Goal: Task Accomplishment & Management: Use online tool/utility

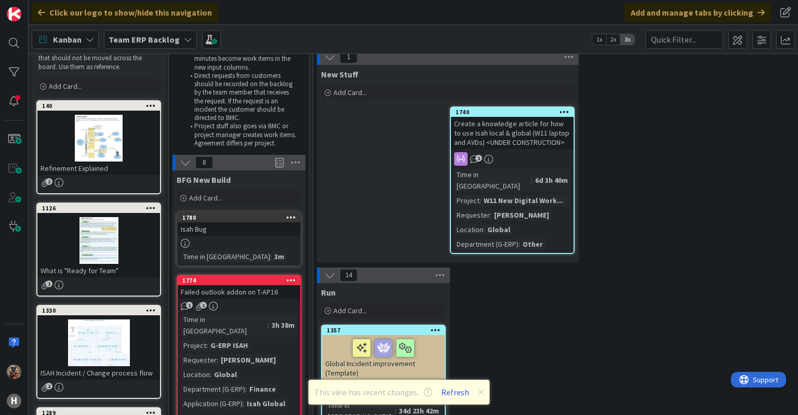
click at [153, 43] on b "Team ERP Backlog" at bounding box center [144, 39] width 71 height 10
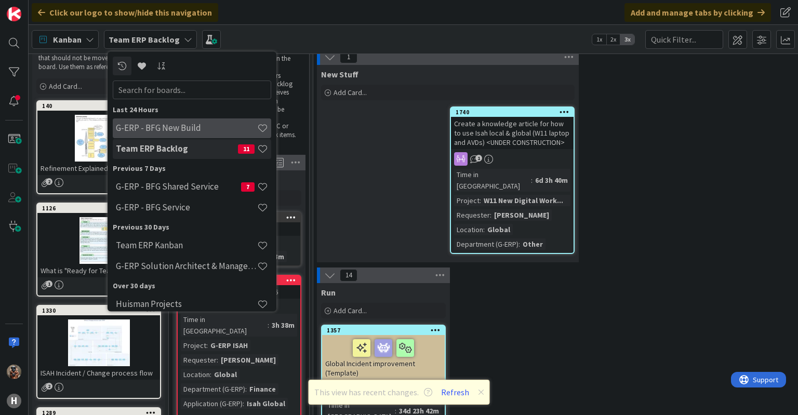
click at [188, 128] on h4 "G-ERP - BFG New Build" at bounding box center [186, 128] width 141 height 10
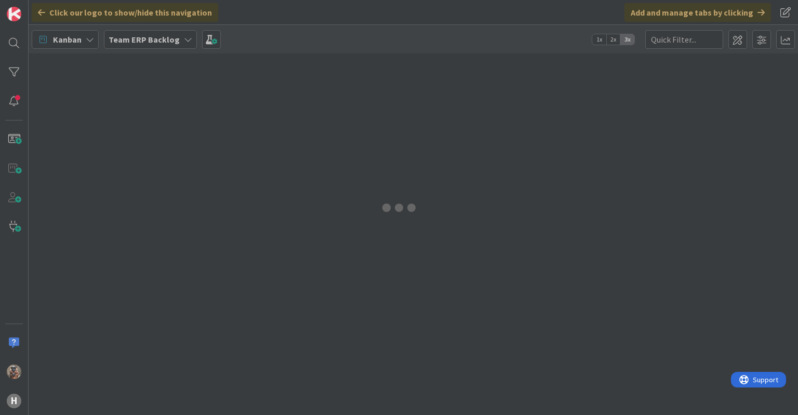
type input "1644"
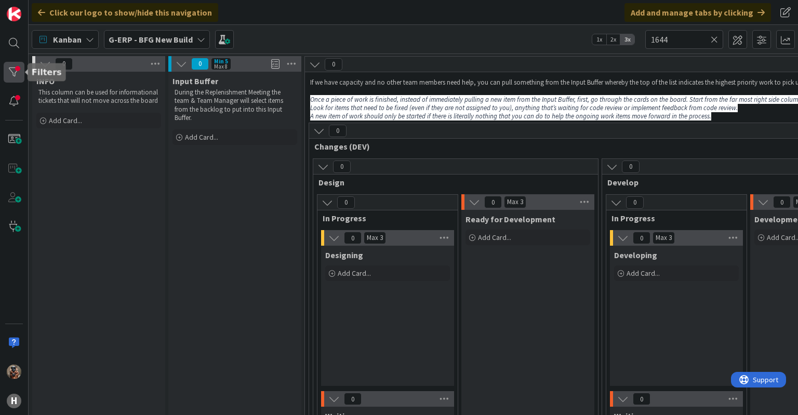
click at [13, 77] on div at bounding box center [14, 72] width 21 height 21
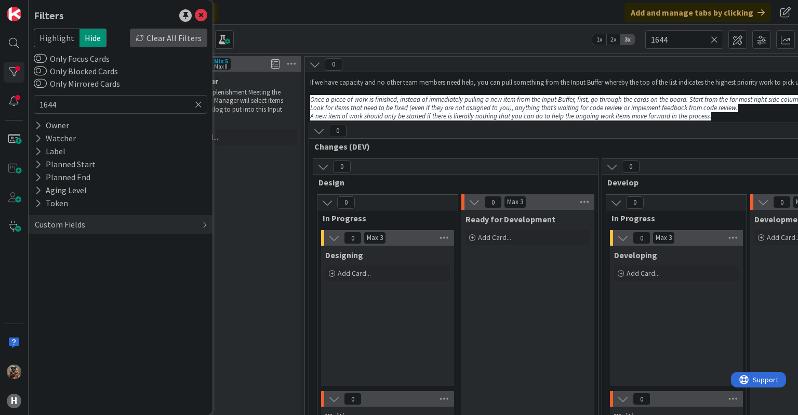
click at [155, 39] on div "Clear All Filters" at bounding box center [168, 38] width 77 height 19
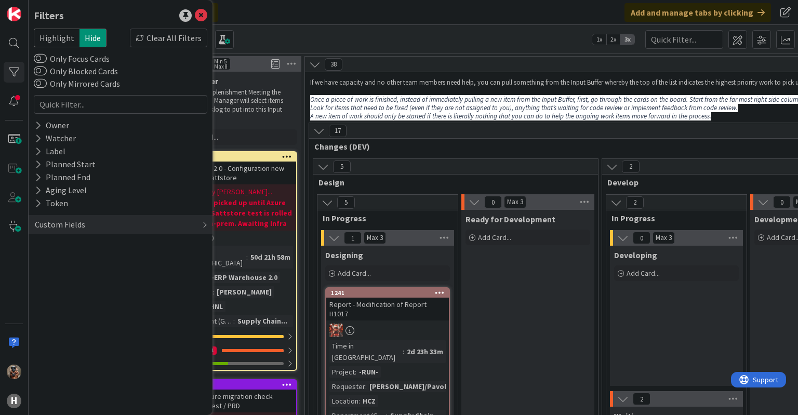
click at [306, 47] on div "Kanban G-ERP - BFG New Build 1x 2x 3x" at bounding box center [413, 39] width 769 height 29
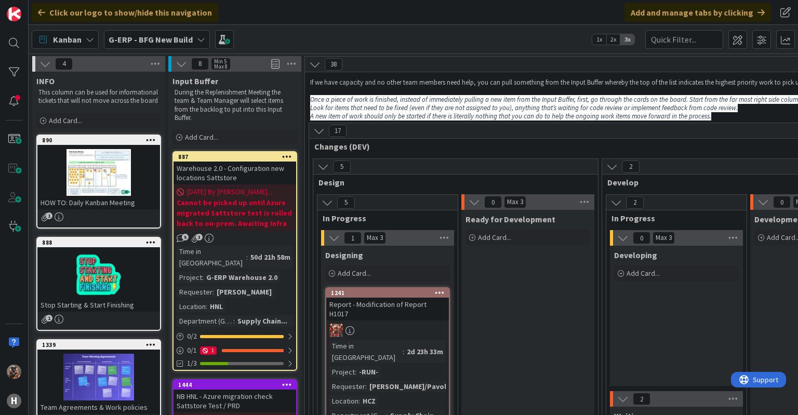
click at [163, 33] on span "G-ERP - BFG New Build" at bounding box center [151, 39] width 84 height 12
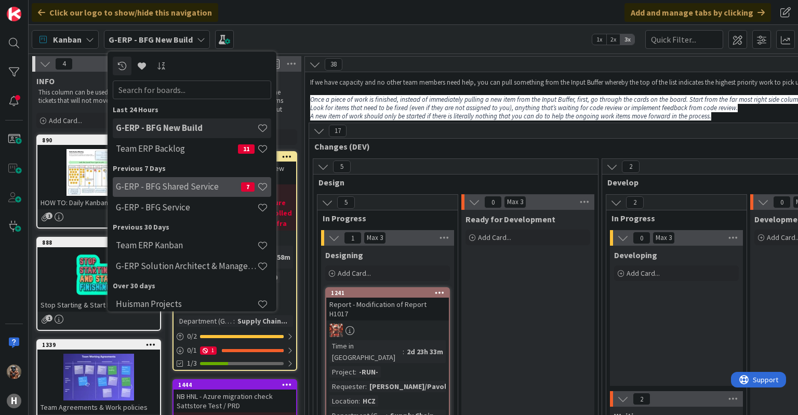
click at [171, 189] on h4 "G-ERP - BFG Shared Service" at bounding box center [178, 187] width 125 height 10
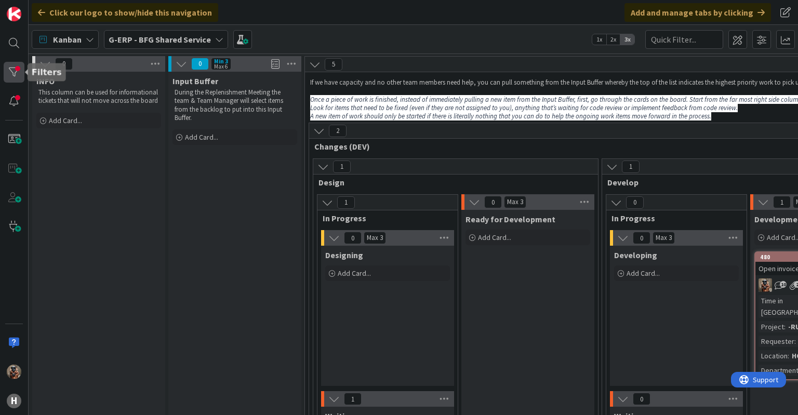
click at [19, 77] on div at bounding box center [14, 72] width 21 height 21
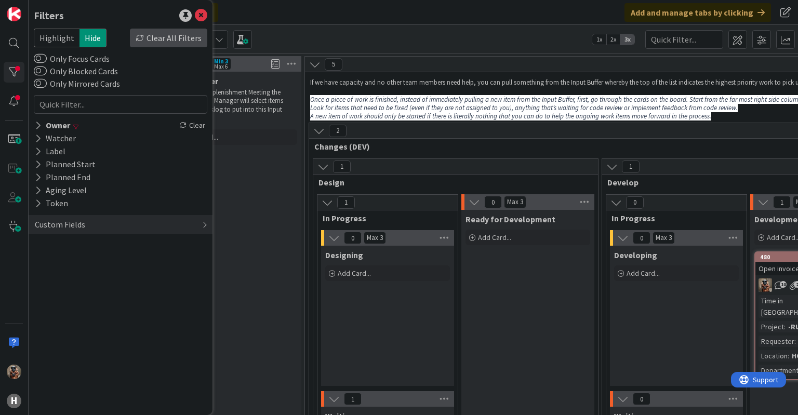
click at [172, 41] on div "Clear All Filters" at bounding box center [168, 38] width 77 height 19
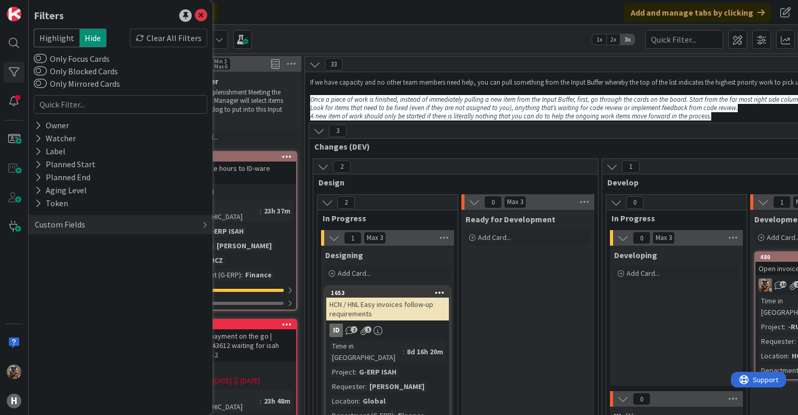
drag, startPoint x: 392, startPoint y: 158, endPoint x: 375, endPoint y: 143, distance: 23.2
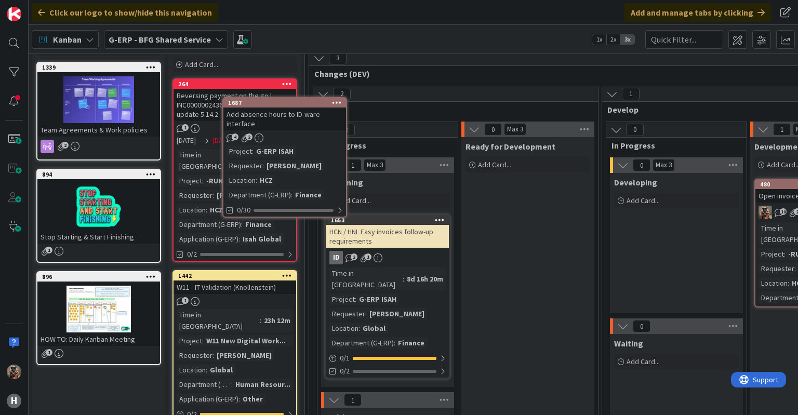
scroll to position [72, 0]
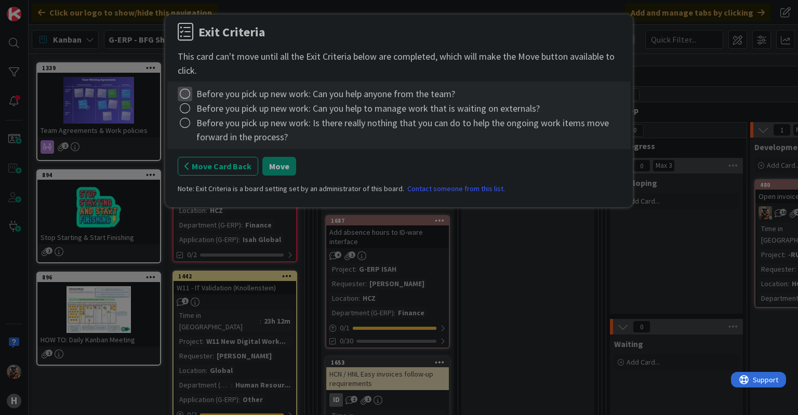
click at [186, 89] on icon at bounding box center [185, 94] width 15 height 15
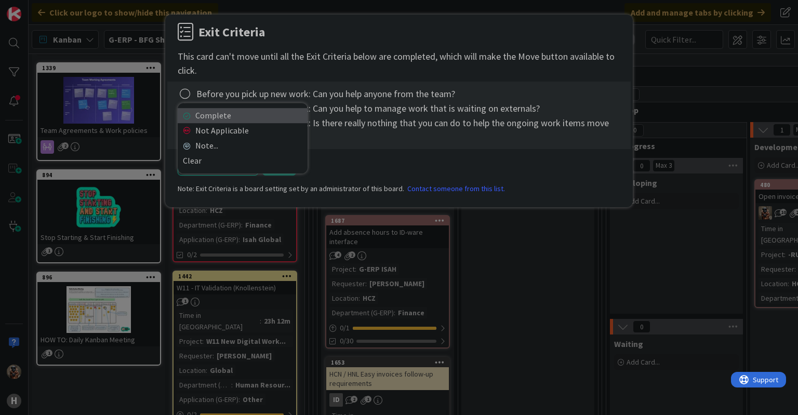
click at [199, 114] on link "Complete" at bounding box center [243, 115] width 130 height 15
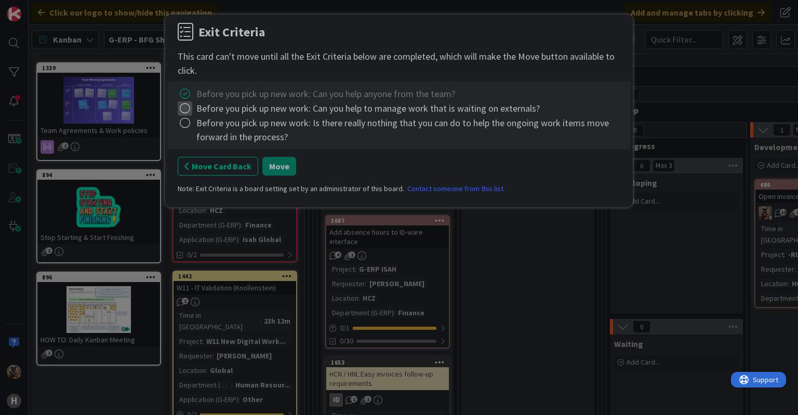
drag, startPoint x: 182, startPoint y: 112, endPoint x: 188, endPoint y: 104, distance: 9.2
click at [188, 104] on icon at bounding box center [185, 108] width 15 height 15
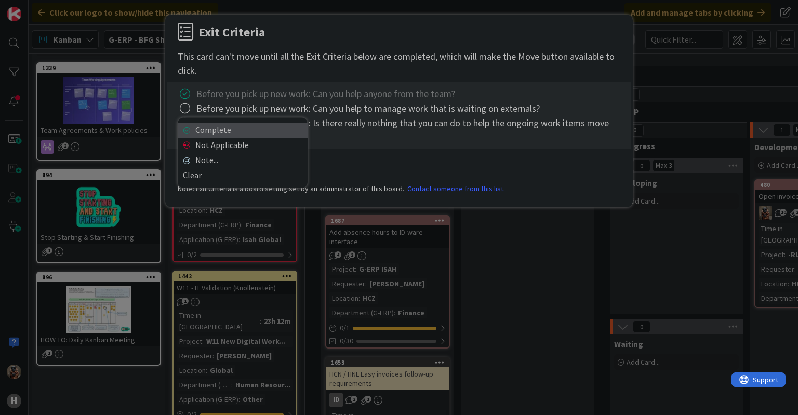
click at [205, 129] on link "Complete" at bounding box center [243, 130] width 130 height 15
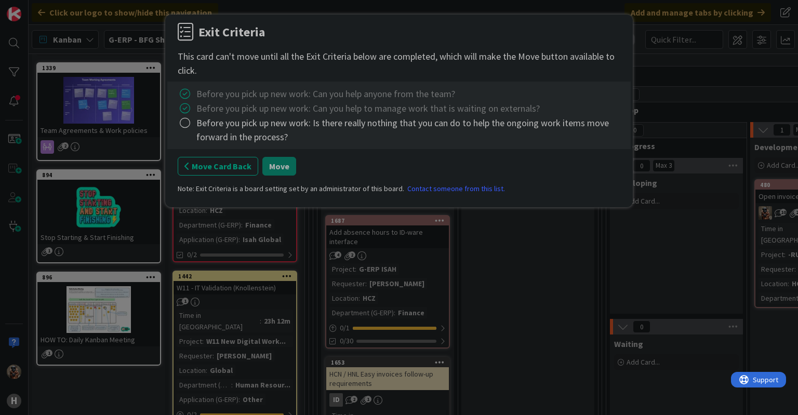
click at [195, 121] on div "Before you pick up new work: Is there really nothing that you can do to help th…" at bounding box center [399, 130] width 442 height 28
click at [185, 123] on icon at bounding box center [185, 123] width 15 height 15
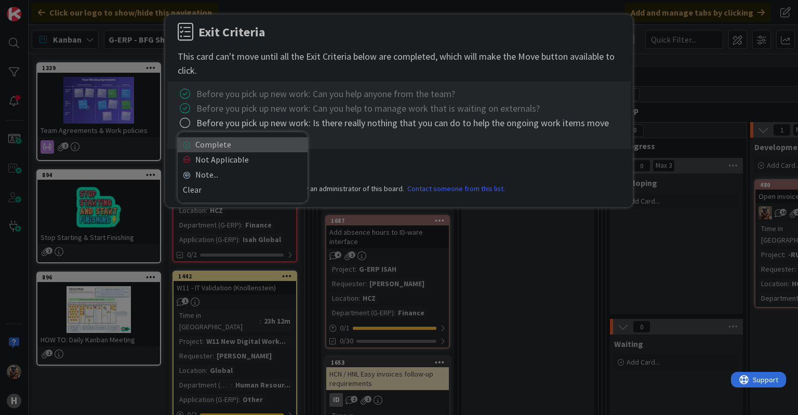
click at [212, 147] on link "Complete" at bounding box center [243, 144] width 130 height 15
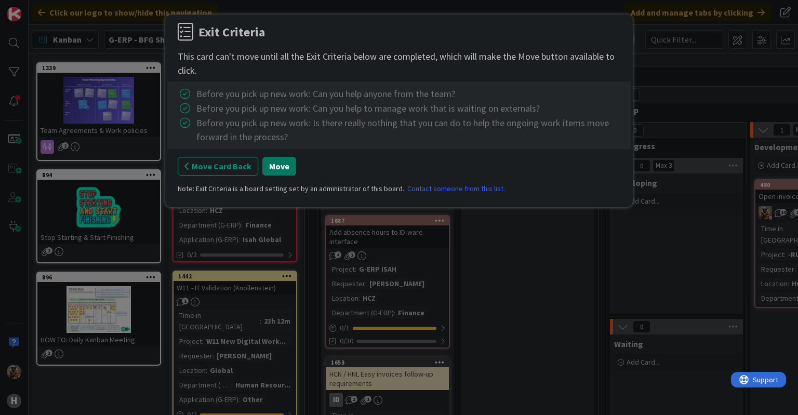
click at [268, 164] on button "Move" at bounding box center [279, 166] width 34 height 19
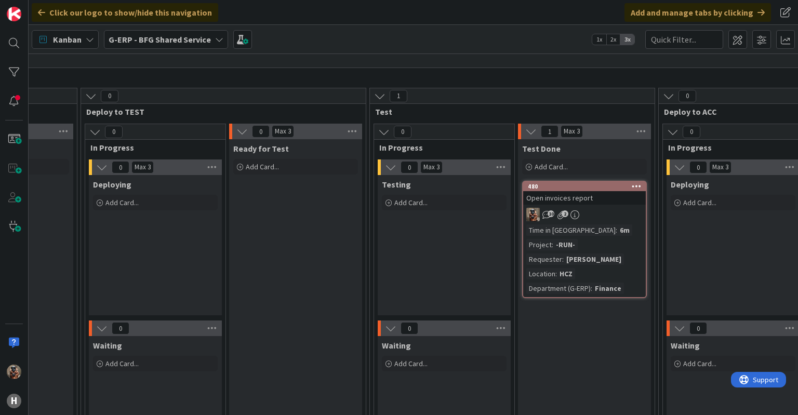
scroll to position [72, 809]
click at [395, 7] on div "Click our logo to show/hide this navigation Add and manage tabs by clicking" at bounding box center [413, 12] width 769 height 25
